Goal: Task Accomplishment & Management: Complete application form

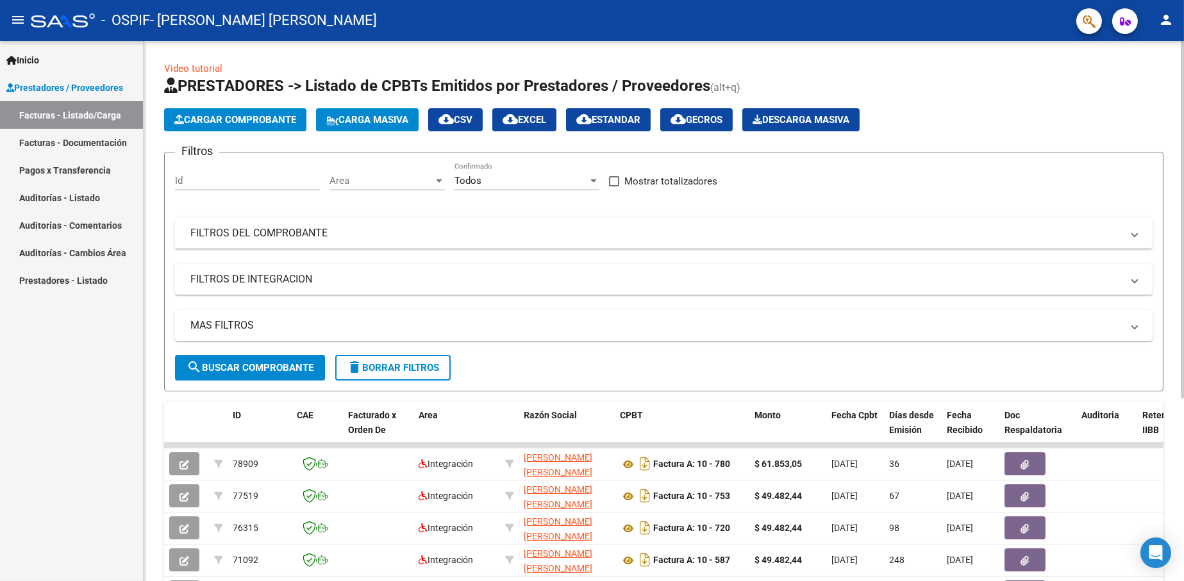
click at [242, 120] on span "Cargar Comprobante" at bounding box center [235, 120] width 122 height 12
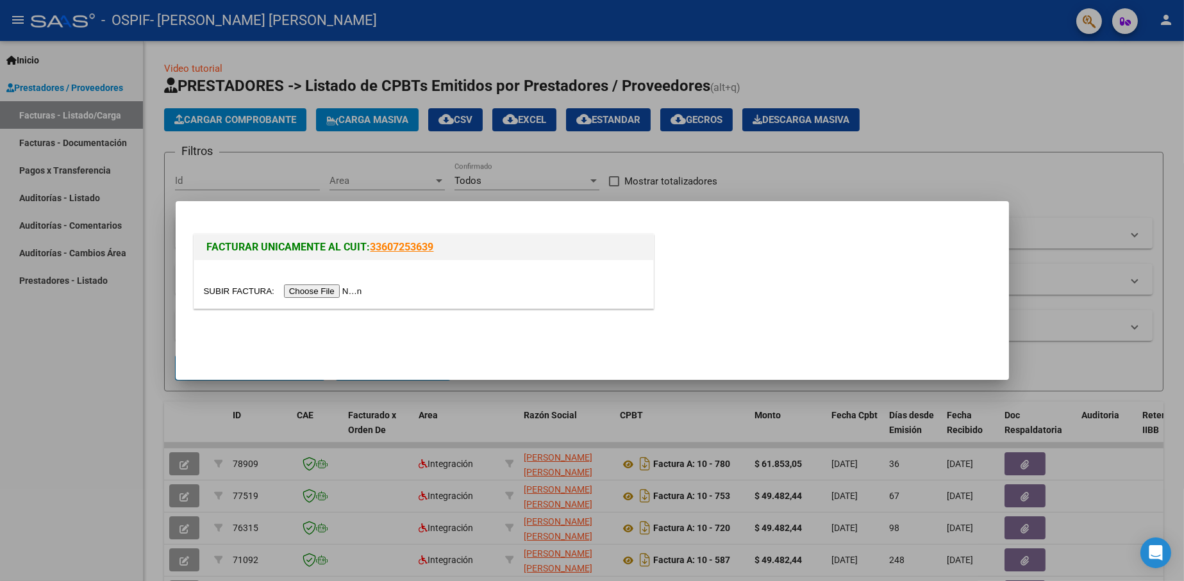
click at [323, 288] on input "file" at bounding box center [285, 291] width 162 height 13
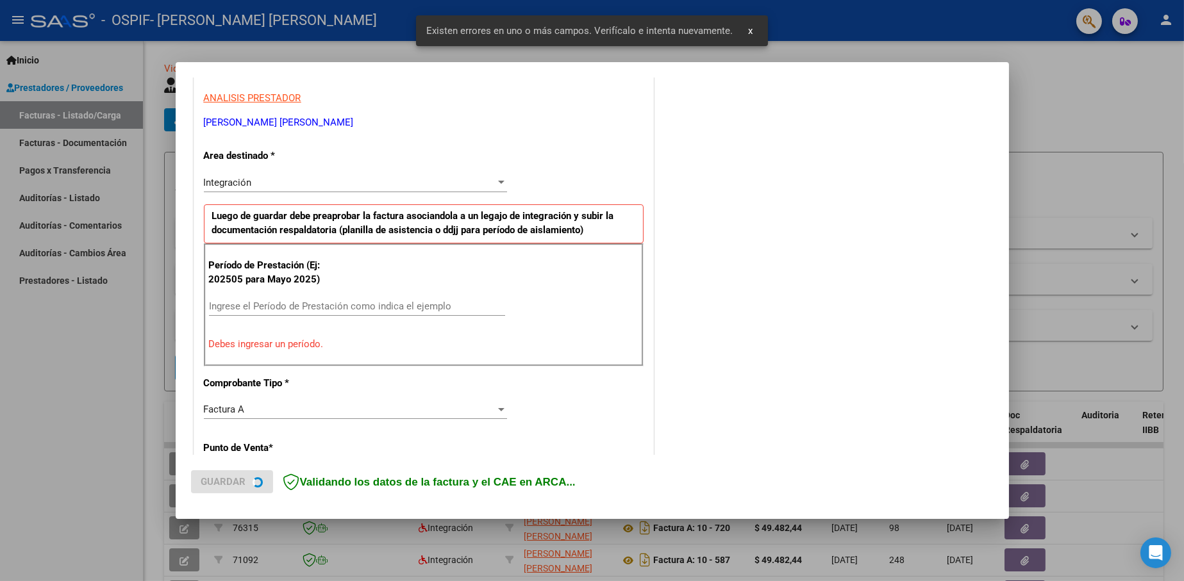
scroll to position [233, 0]
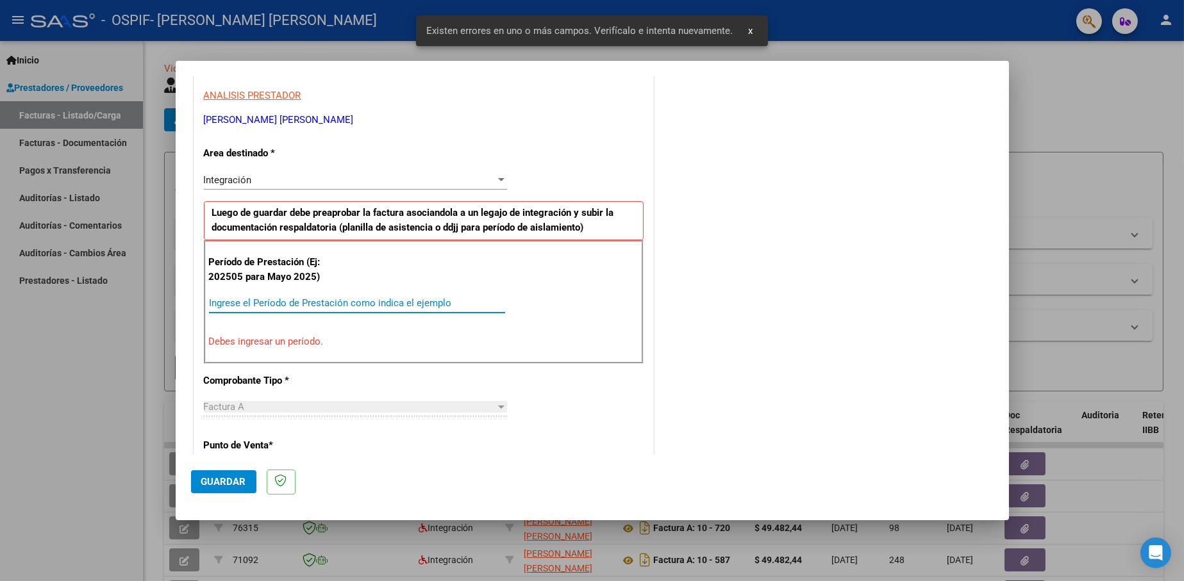
click at [306, 299] on input "Ingrese el Período de Prestación como indica el ejemplo" at bounding box center [357, 303] width 296 height 12
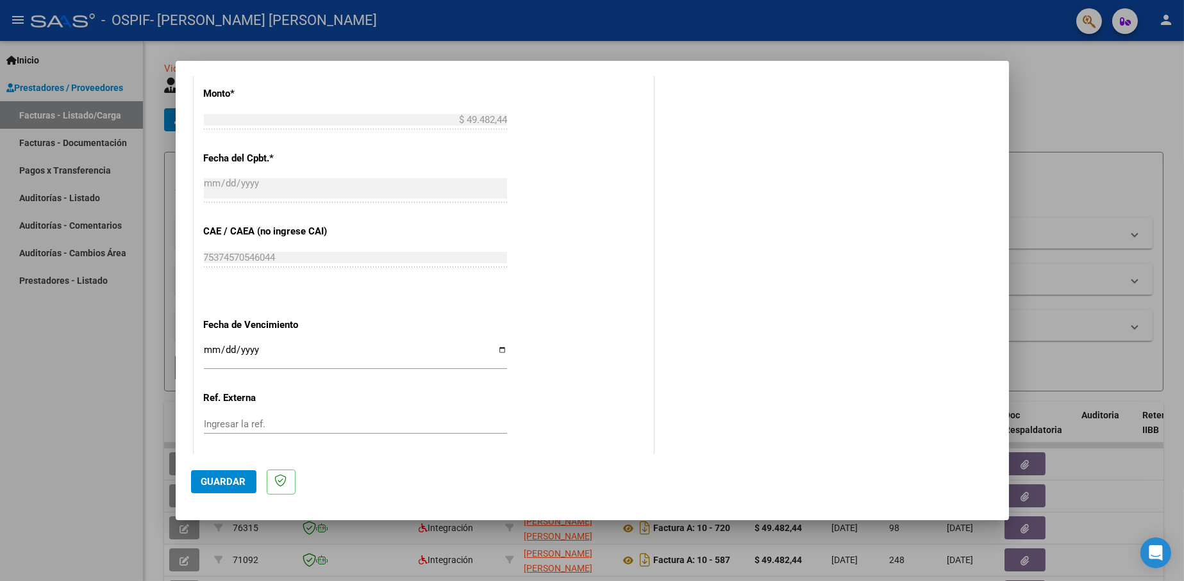
scroll to position [681, 0]
type input "202508"
click at [489, 352] on input "Ingresar la fecha" at bounding box center [355, 354] width 303 height 21
click at [502, 353] on input "Ingresar la fecha" at bounding box center [355, 354] width 303 height 21
type input "[DATE]"
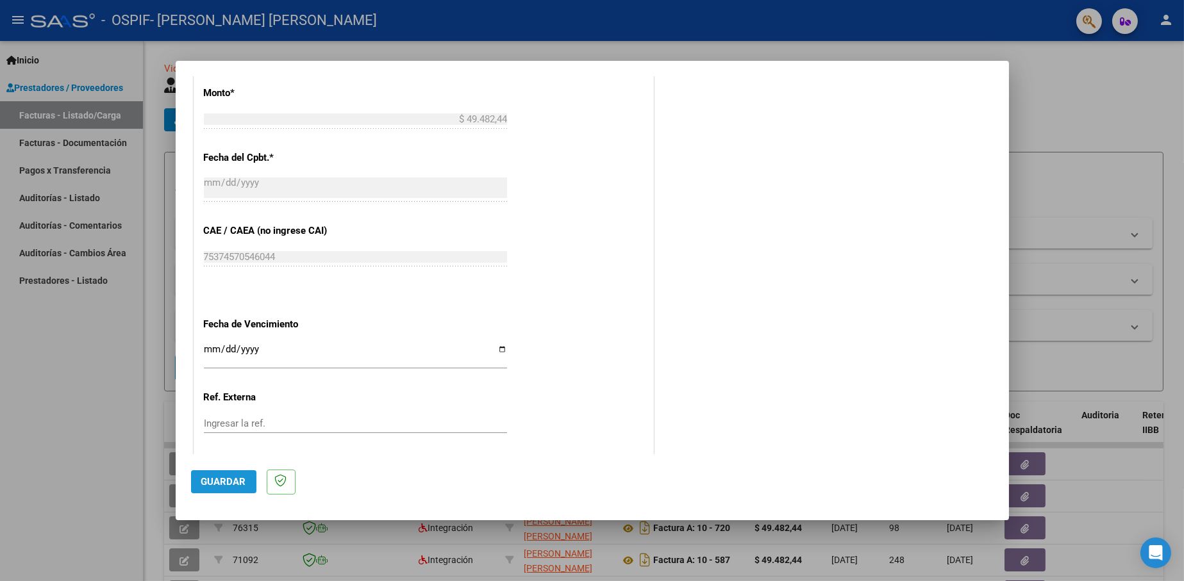
click at [233, 483] on span "Guardar" at bounding box center [223, 482] width 45 height 12
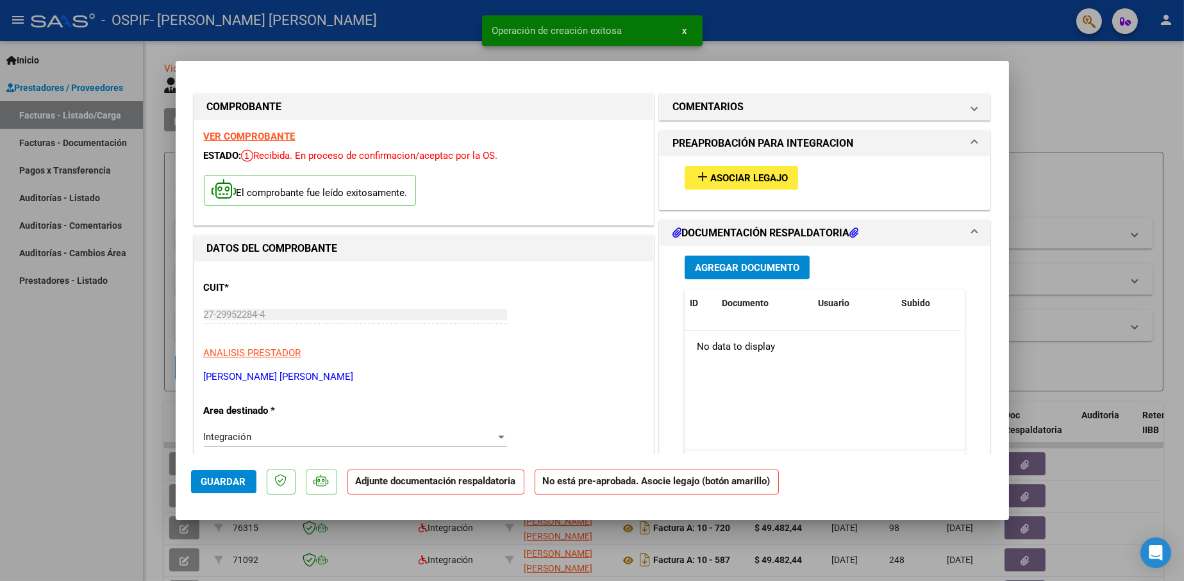
click at [751, 180] on span "Asociar Legajo" at bounding box center [749, 178] width 78 height 12
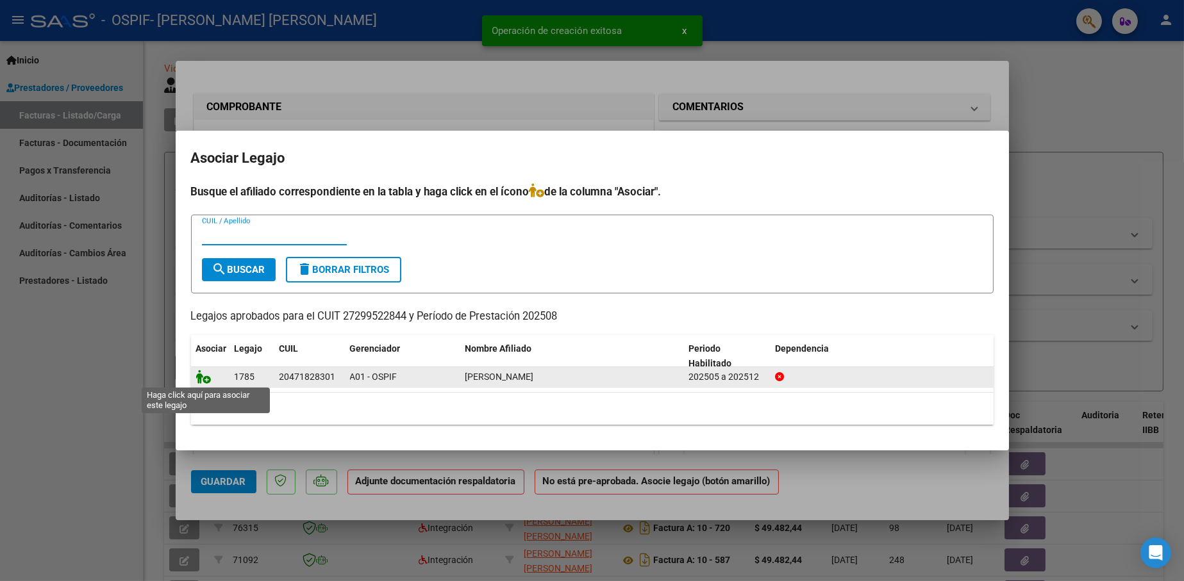
click at [205, 378] on icon at bounding box center [203, 377] width 15 height 14
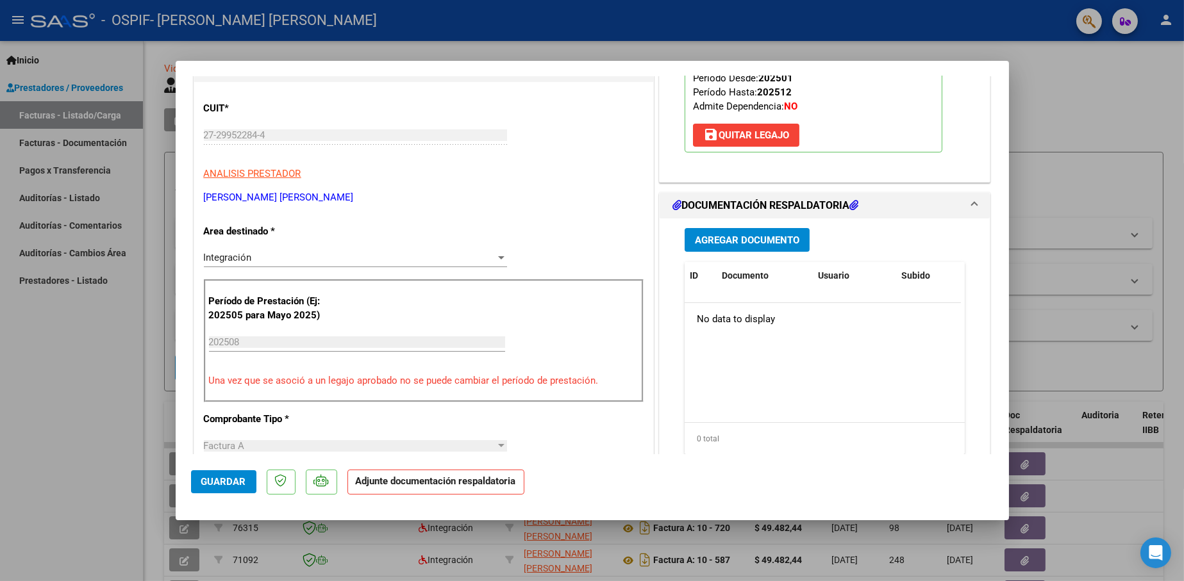
scroll to position [192, 0]
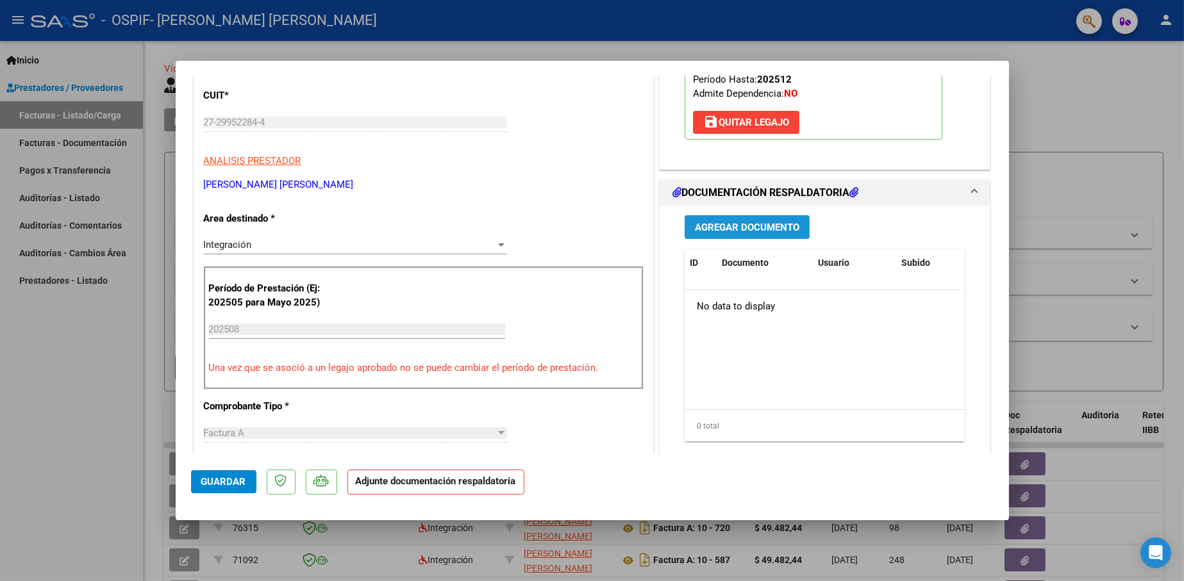
click at [737, 222] on span "Agregar Documento" at bounding box center [747, 228] width 104 height 12
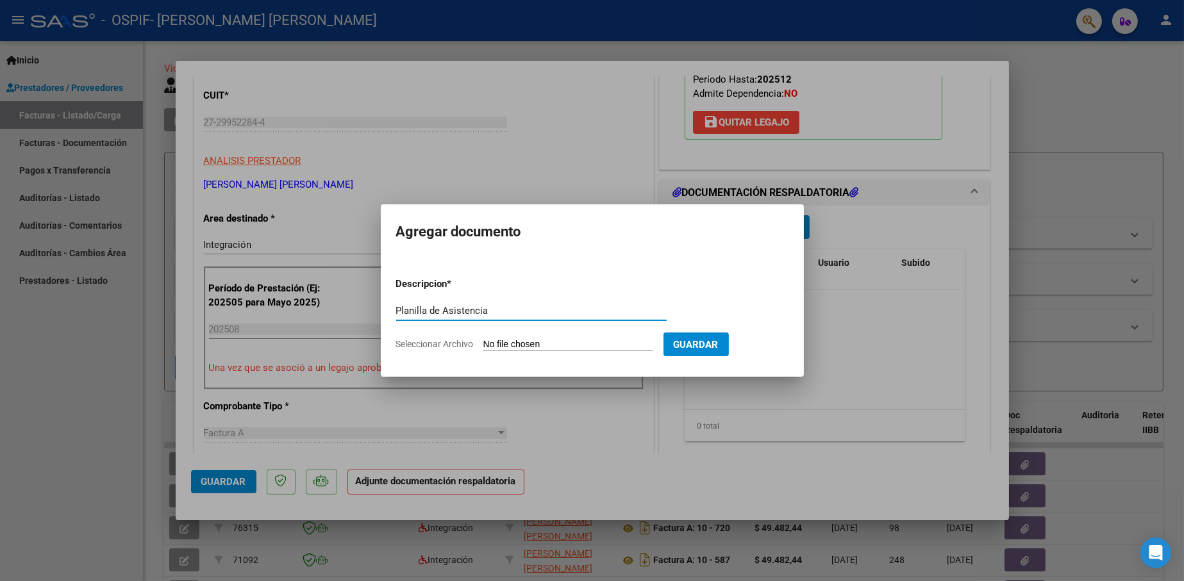
type input "Planilla de Asistencia"
click at [581, 343] on input "Seleccionar Archivo" at bounding box center [568, 345] width 170 height 12
type input "C:\fakepath\PA [PERSON_NAME] TO [PERSON_NAME] 2025.pdf"
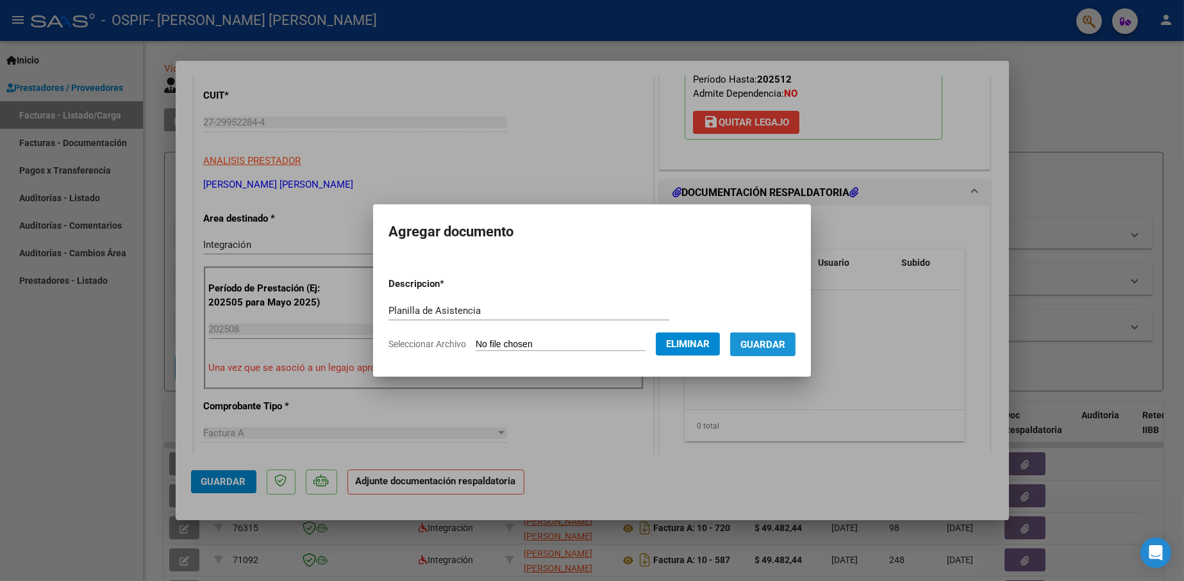
click at [770, 351] on button "Guardar" at bounding box center [762, 345] width 65 height 24
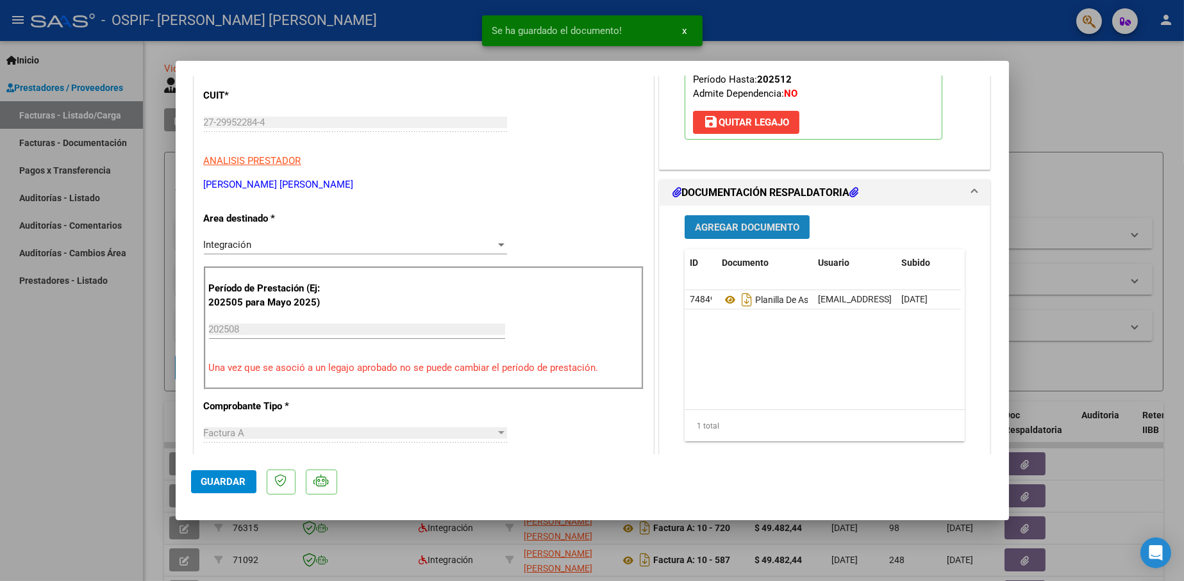
click at [750, 223] on span "Agregar Documento" at bounding box center [747, 228] width 104 height 12
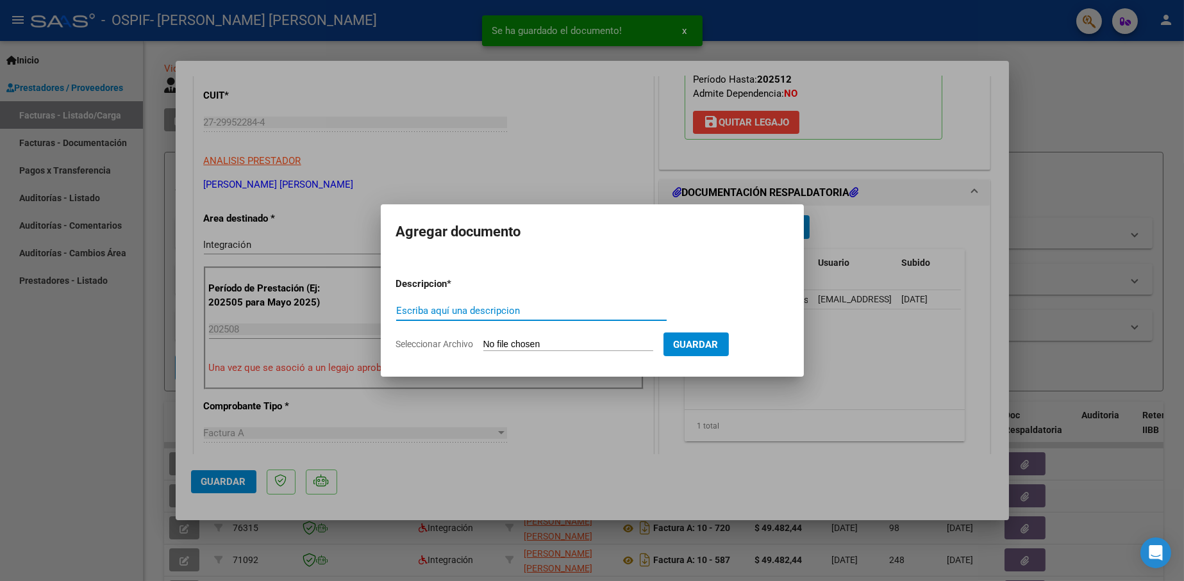
click at [518, 313] on input "Escriba aquí una descripcion" at bounding box center [531, 311] width 271 height 12
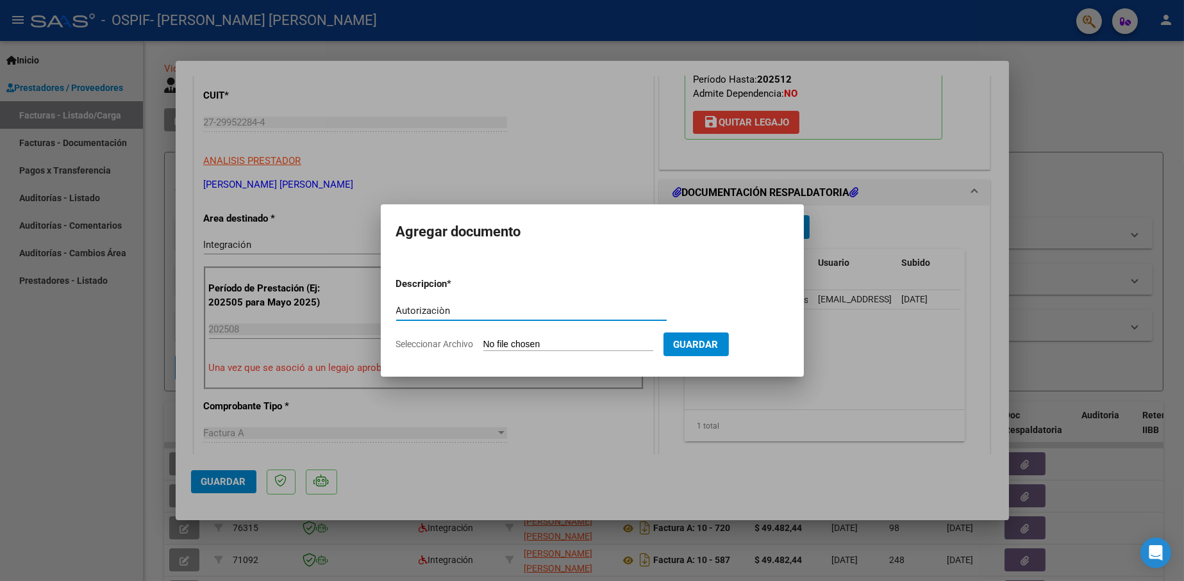
type input "Autorizaciòn"
click at [492, 343] on input "Seleccionar Archivo" at bounding box center [568, 345] width 170 height 12
type input "C:\fakepath\Autorización TO [PERSON_NAME] 2025.pdf"
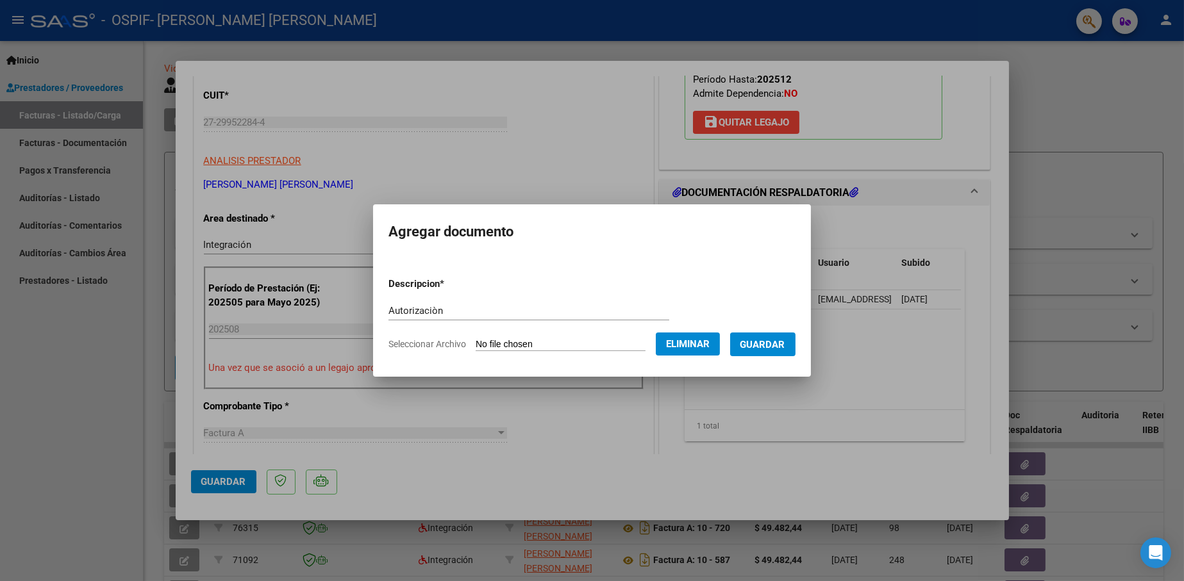
click at [427, 299] on form "Descripcion * Autorizaciòn Escriba aquí una descripcion Seleccionar Archivo Eli…" at bounding box center [591, 314] width 407 height 94
click at [424, 306] on input "Autorizaciòn" at bounding box center [528, 311] width 281 height 12
type input "Autorización"
click at [764, 346] on span "Guardar" at bounding box center [762, 345] width 45 height 12
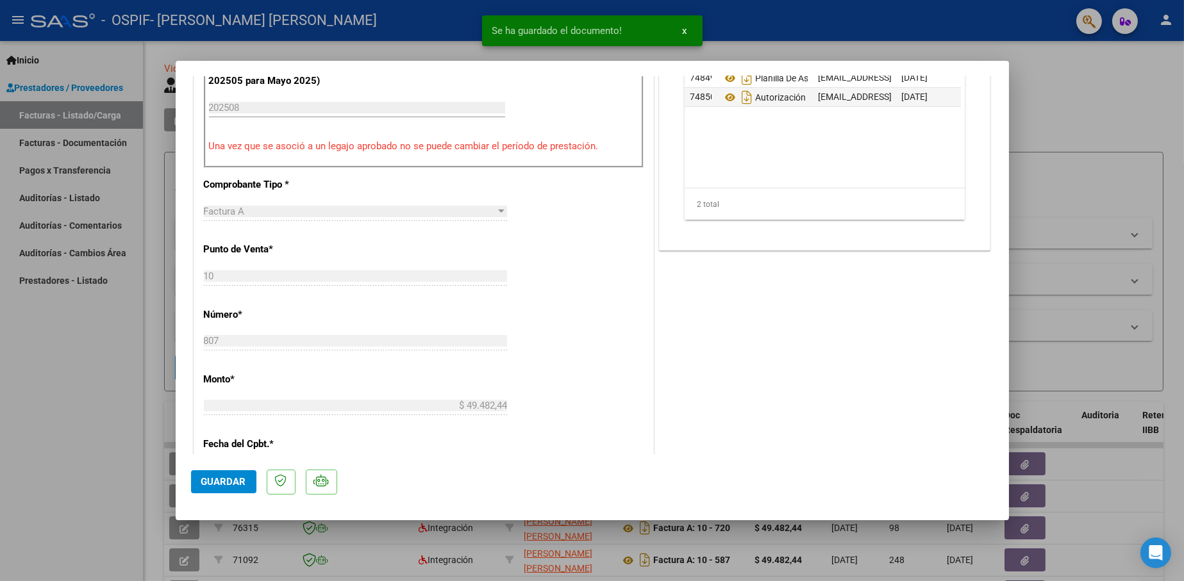
scroll to position [513, 0]
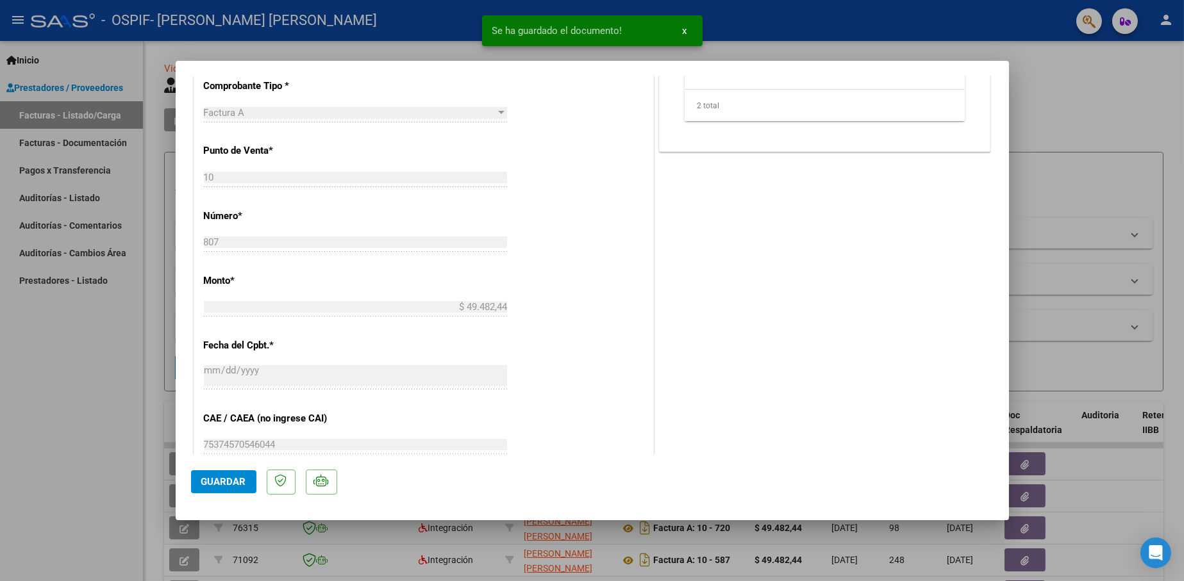
click at [228, 476] on span "Guardar" at bounding box center [223, 482] width 45 height 12
click at [1101, 113] on div at bounding box center [592, 290] width 1184 height 581
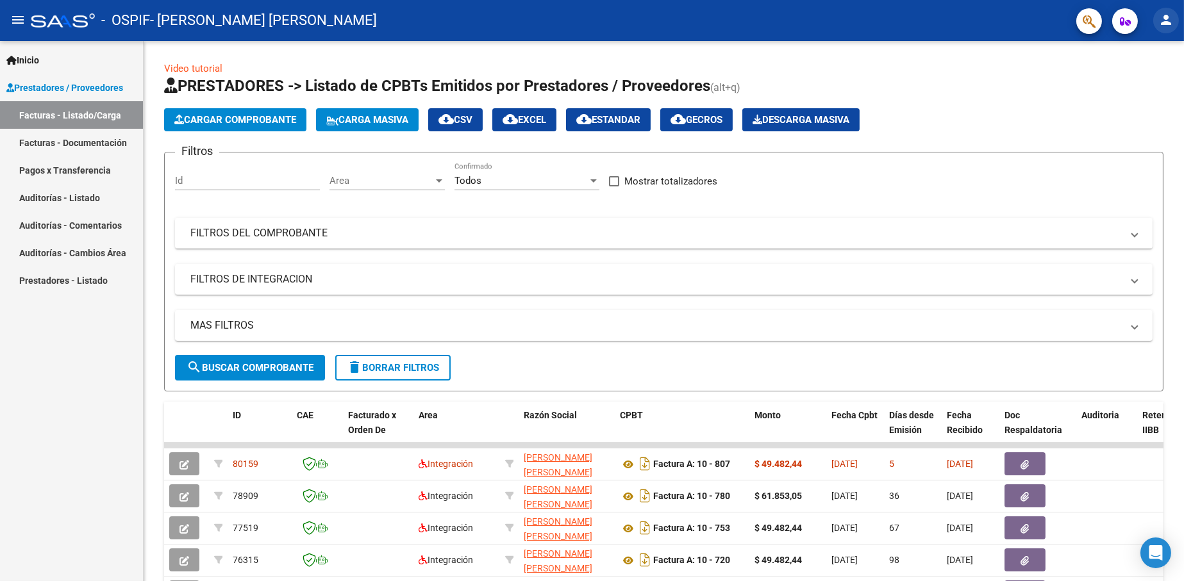
click at [1169, 24] on mat-icon "person" at bounding box center [1165, 19] width 15 height 15
click at [1146, 85] on button "exit_to_app Salir" at bounding box center [1140, 84] width 78 height 31
